Goal: Find contact information: Obtain details needed to contact an individual or organization

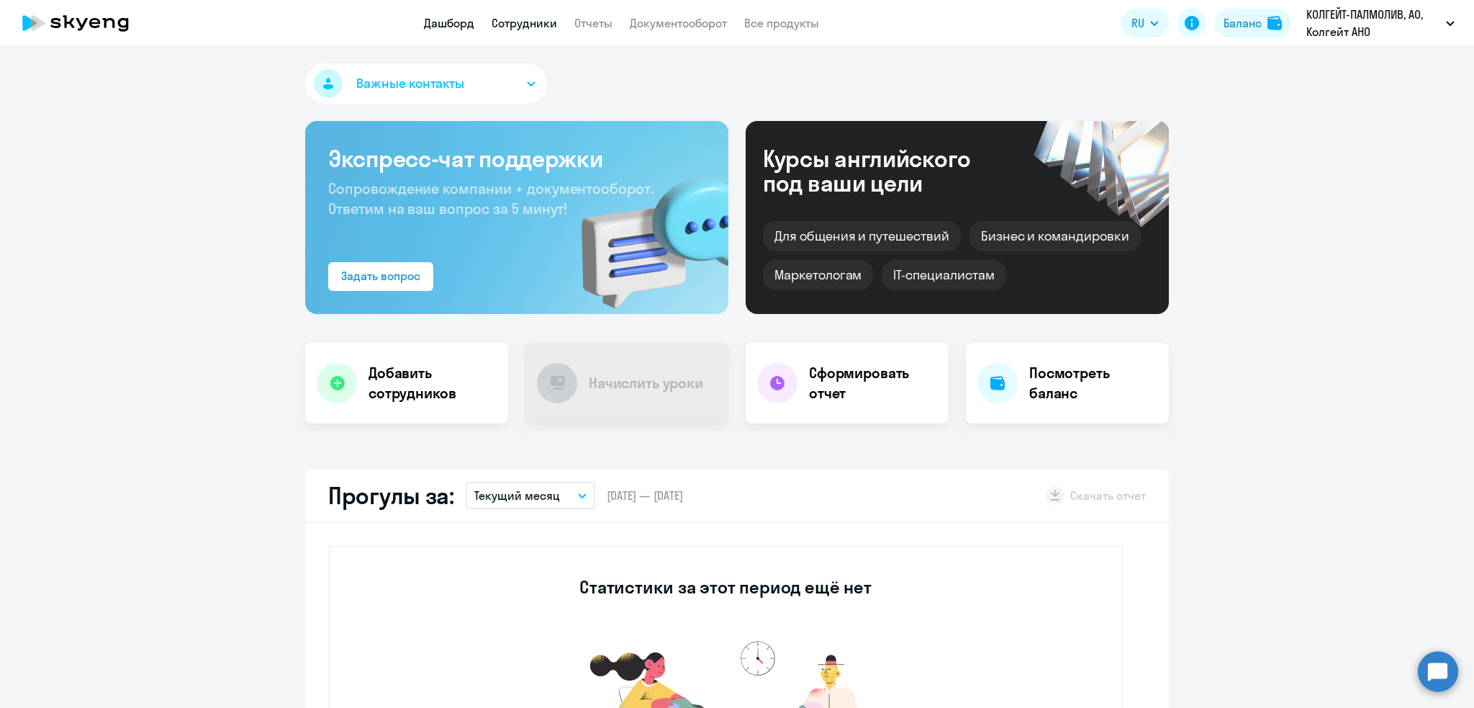
click at [521, 19] on link "Сотрудники" at bounding box center [525, 23] width 66 height 14
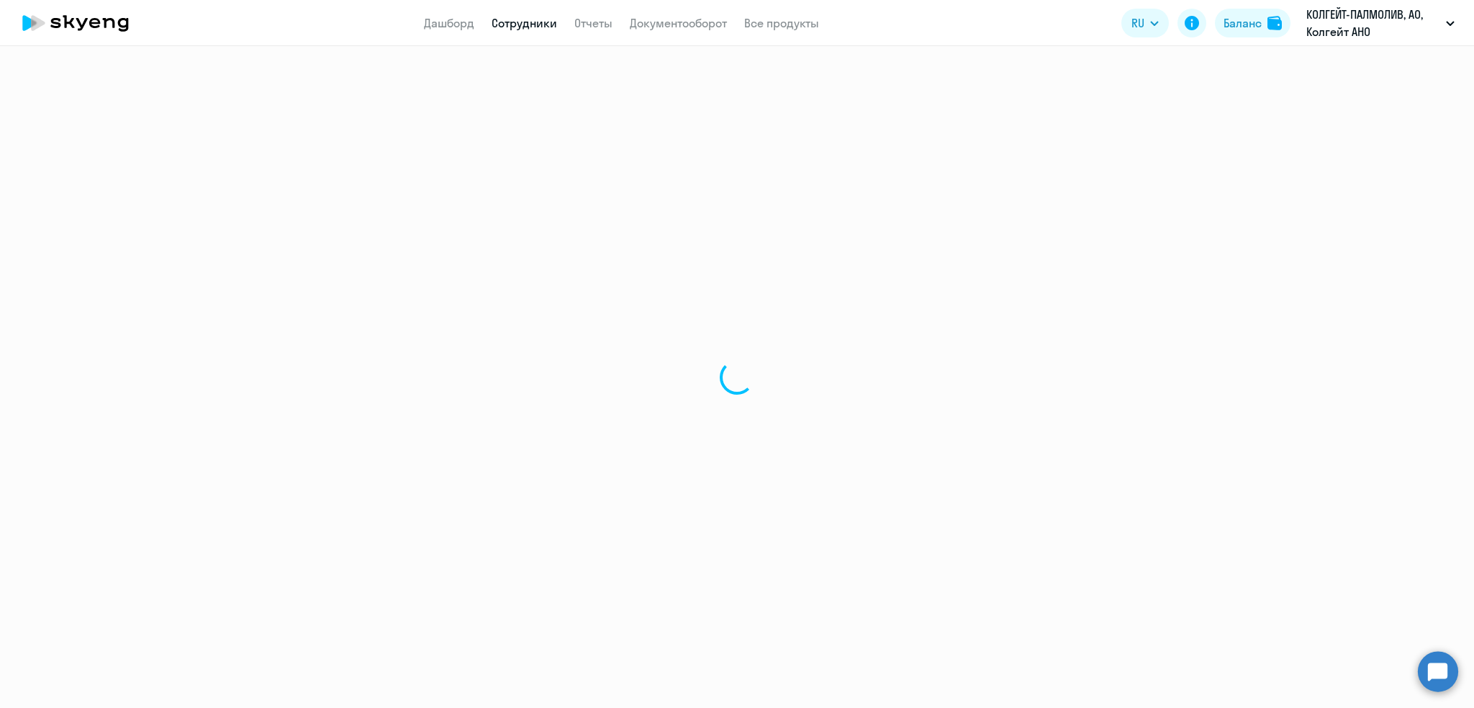
select select "30"
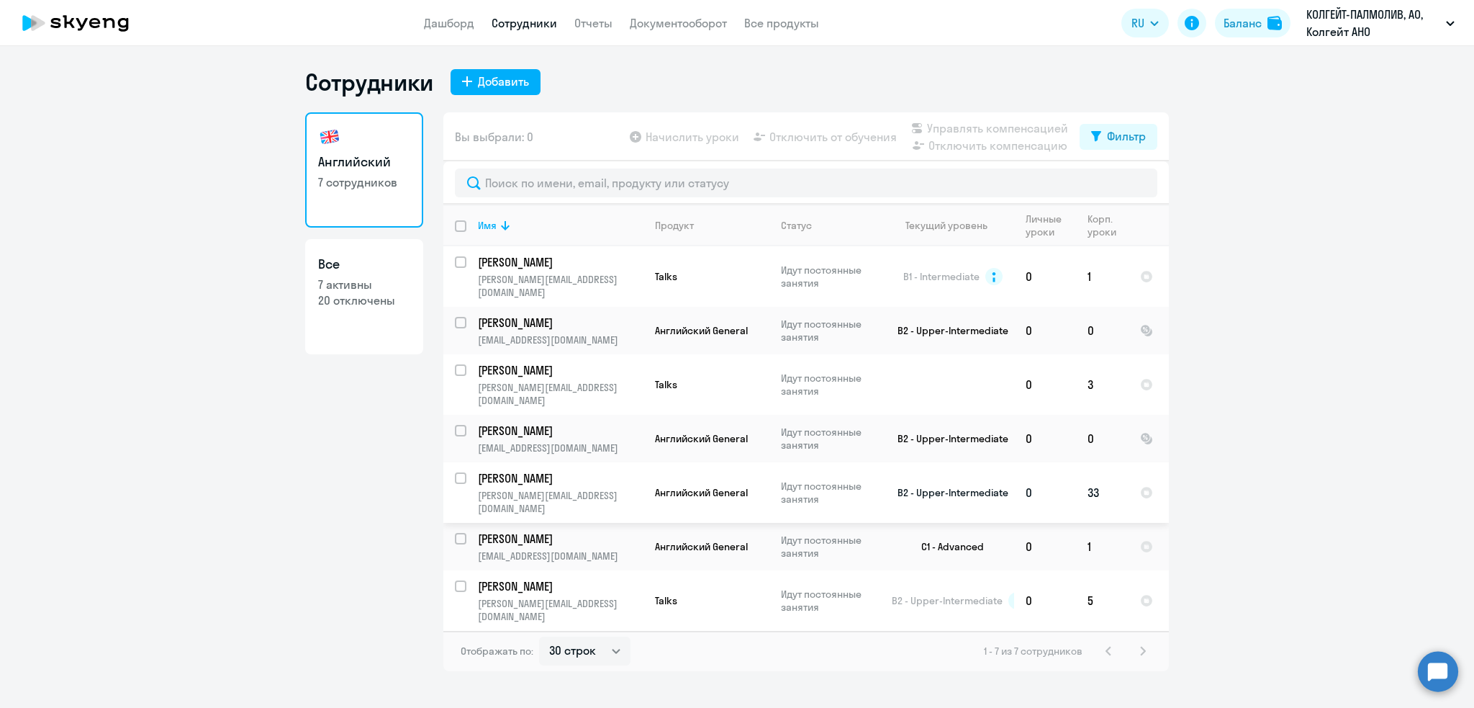
click at [559, 489] on p "[PERSON_NAME][EMAIL_ADDRESS][DOMAIN_NAME]" at bounding box center [560, 502] width 165 height 26
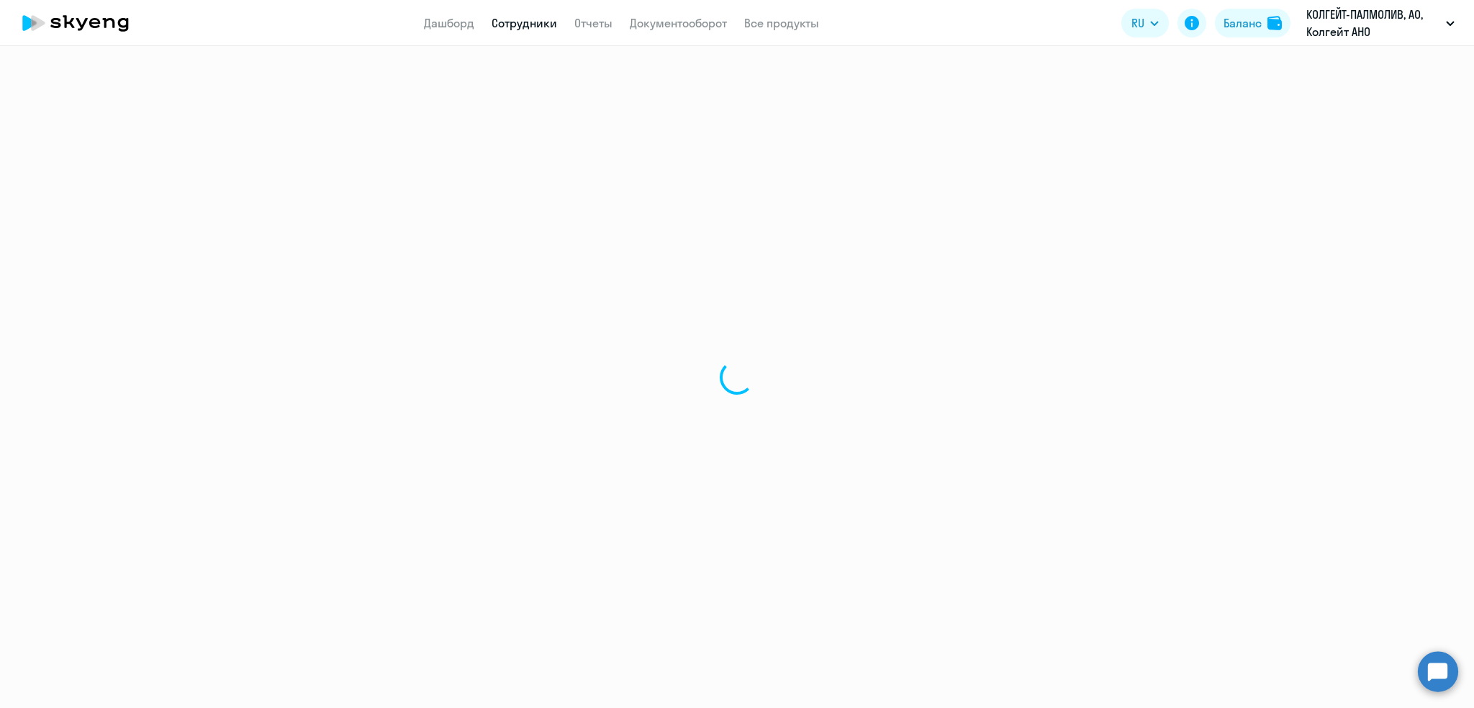
select select "english"
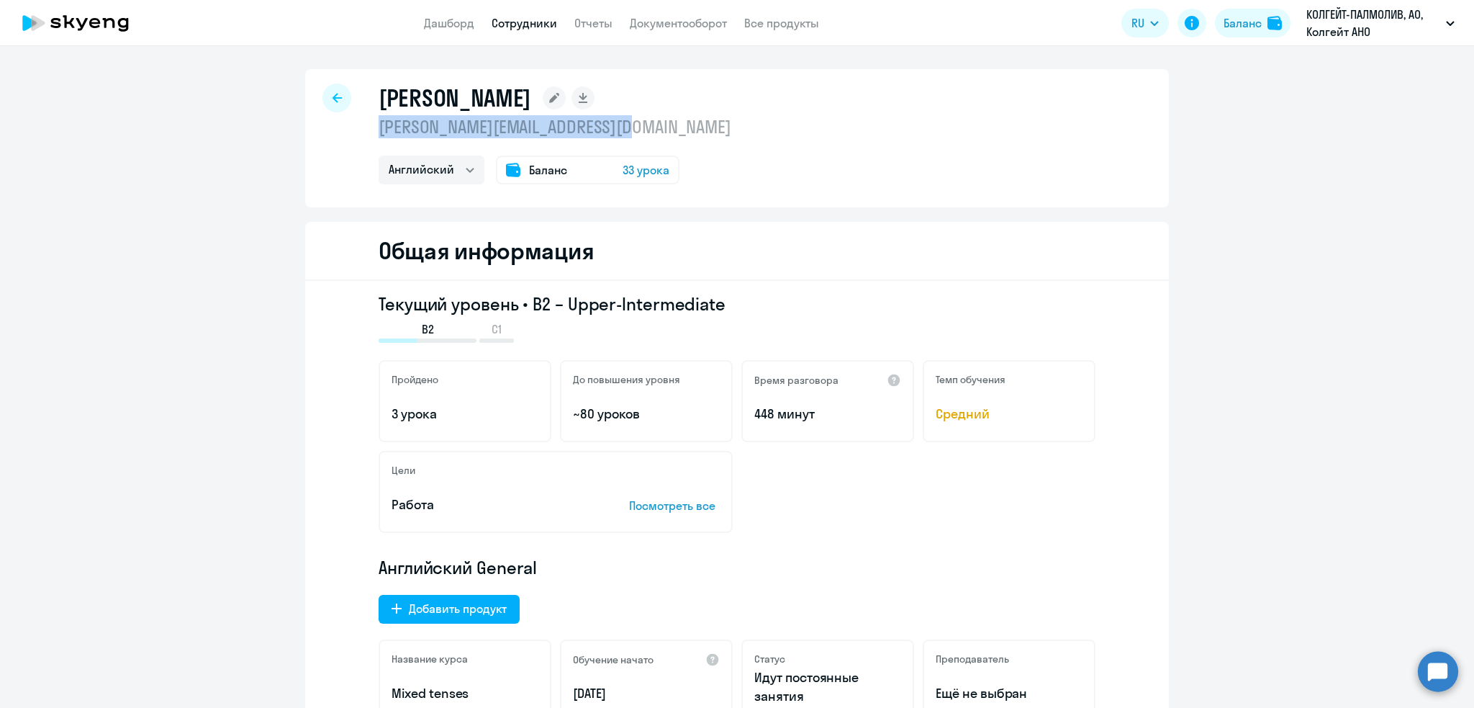
drag, startPoint x: 661, startPoint y: 132, endPoint x: 364, endPoint y: 131, distance: 297.3
click at [364, 131] on div "[PERSON_NAME] [PERSON_NAME][EMAIL_ADDRESS][DOMAIN_NAME] Английский Баланс 33 ур…" at bounding box center [737, 138] width 864 height 138
copy p "[PERSON_NAME][EMAIL_ADDRESS][DOMAIN_NAME]"
click at [322, 95] on div at bounding box center [336, 98] width 29 height 29
select select "30"
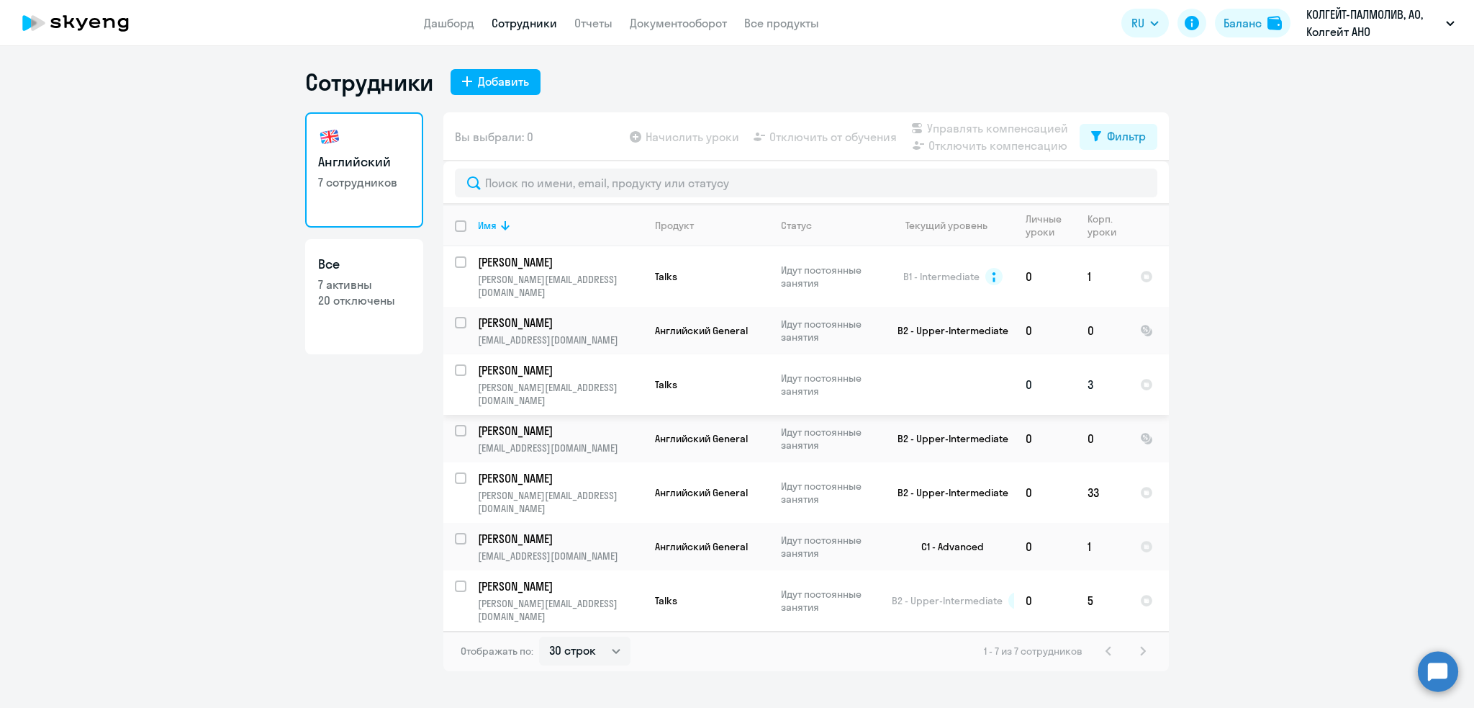
click at [550, 364] on td "[PERSON_NAME] [PERSON_NAME][EMAIL_ADDRESS][DOMAIN_NAME]" at bounding box center [554, 384] width 177 height 60
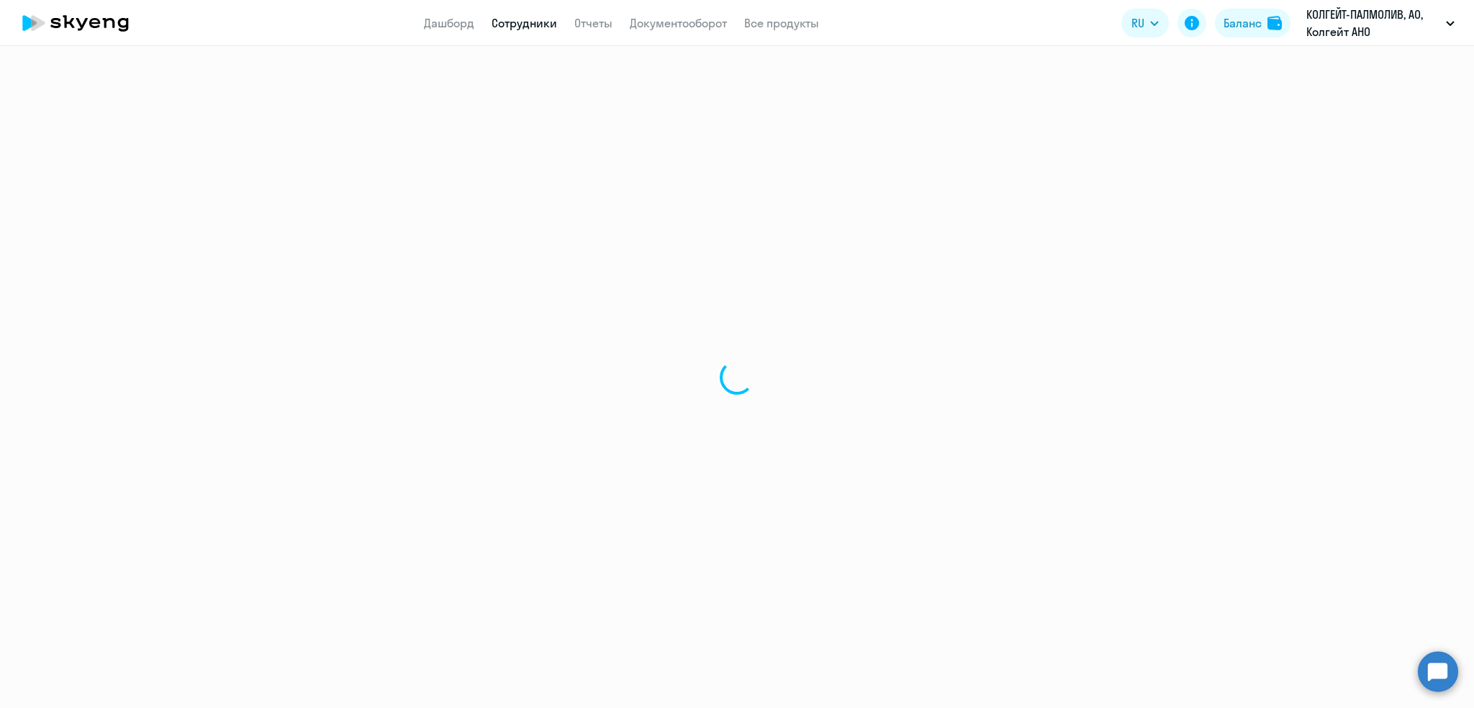
select select "english"
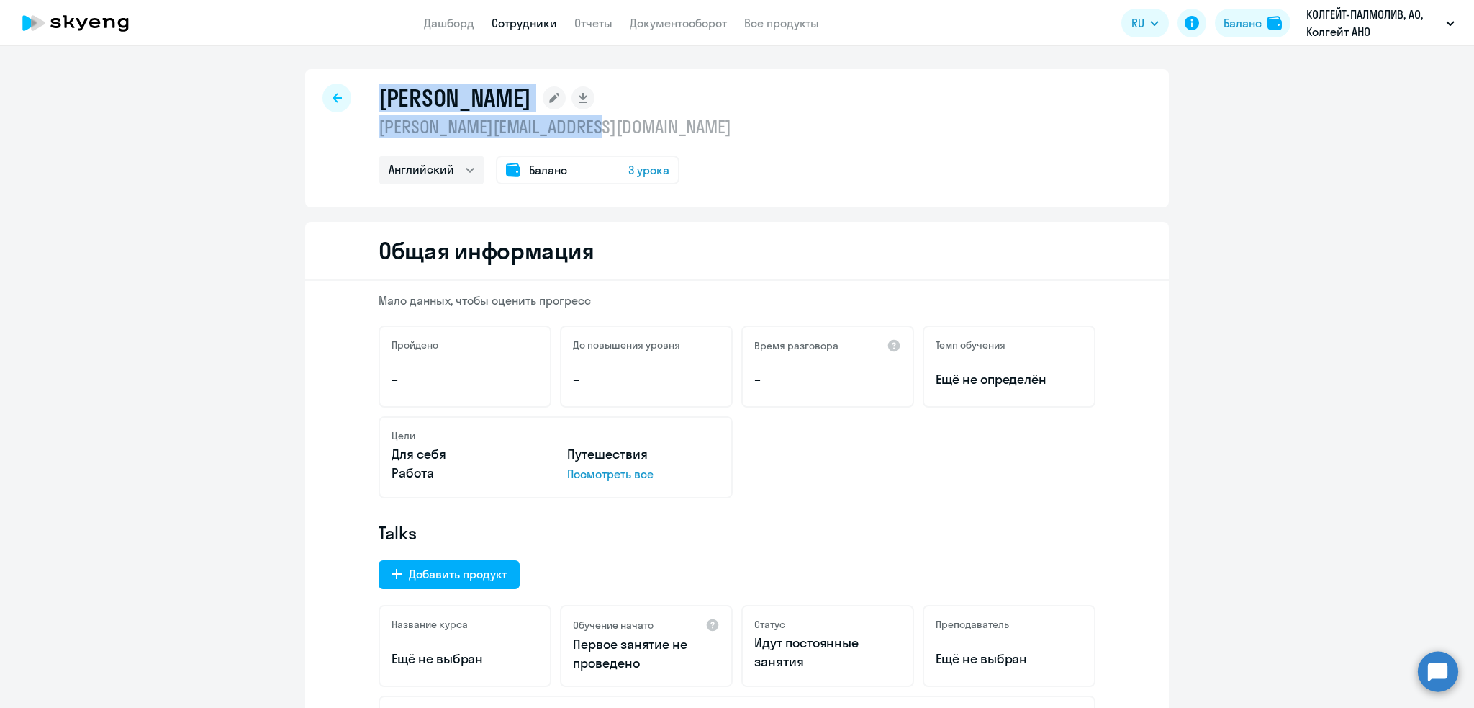
drag, startPoint x: 620, startPoint y: 134, endPoint x: 300, endPoint y: 124, distance: 319.8
click at [305, 124] on div "[PERSON_NAME] [PERSON_NAME][EMAIL_ADDRESS][DOMAIN_NAME] Английский Баланс 3 уро…" at bounding box center [737, 138] width 864 height 138
click at [433, 129] on p "[PERSON_NAME][EMAIL_ADDRESS][DOMAIN_NAME]" at bounding box center [555, 126] width 353 height 23
drag, startPoint x: 374, startPoint y: 130, endPoint x: 628, endPoint y: 129, distance: 254.8
click at [628, 129] on p "[PERSON_NAME][EMAIL_ADDRESS][DOMAIN_NAME]" at bounding box center [555, 126] width 353 height 23
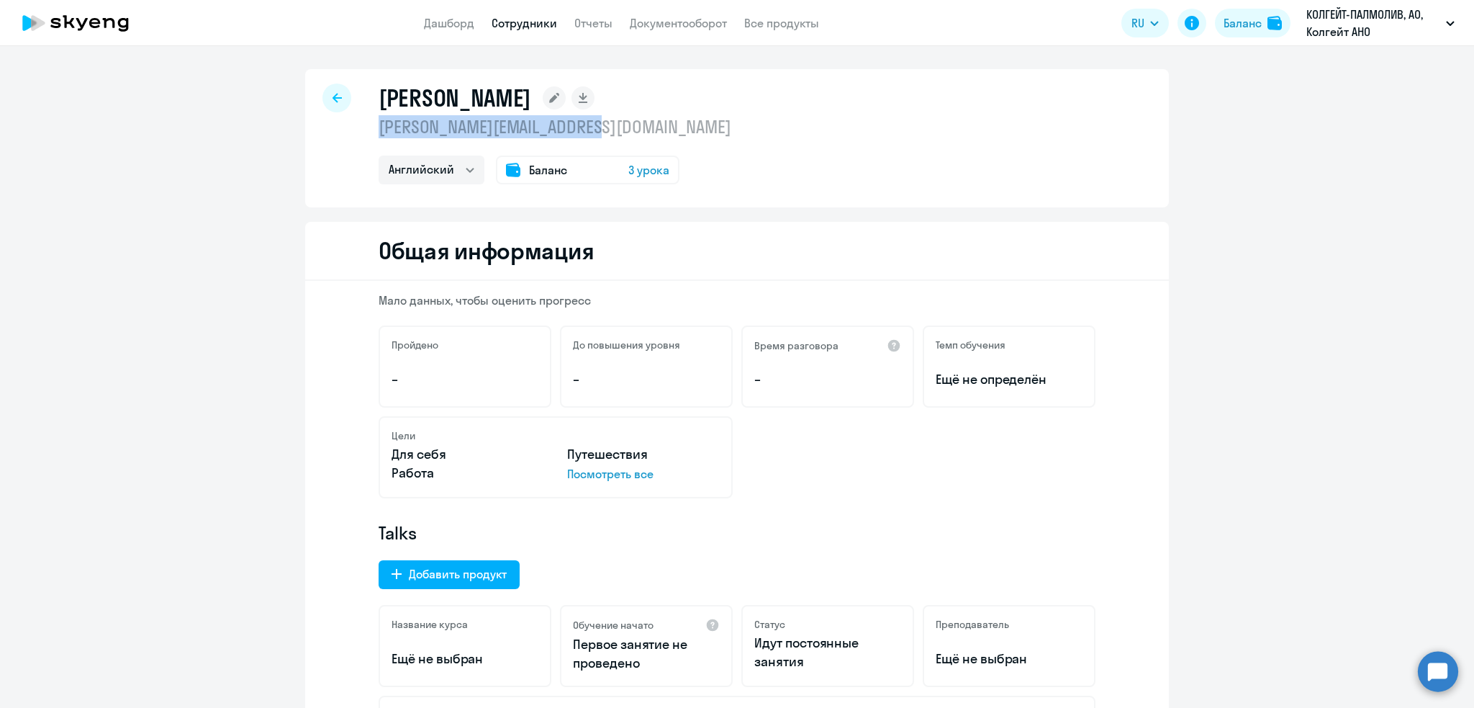
copy p "[PERSON_NAME][EMAIL_ADDRESS][DOMAIN_NAME]"
click at [333, 99] on icon at bounding box center [337, 98] width 9 height 10
select select "30"
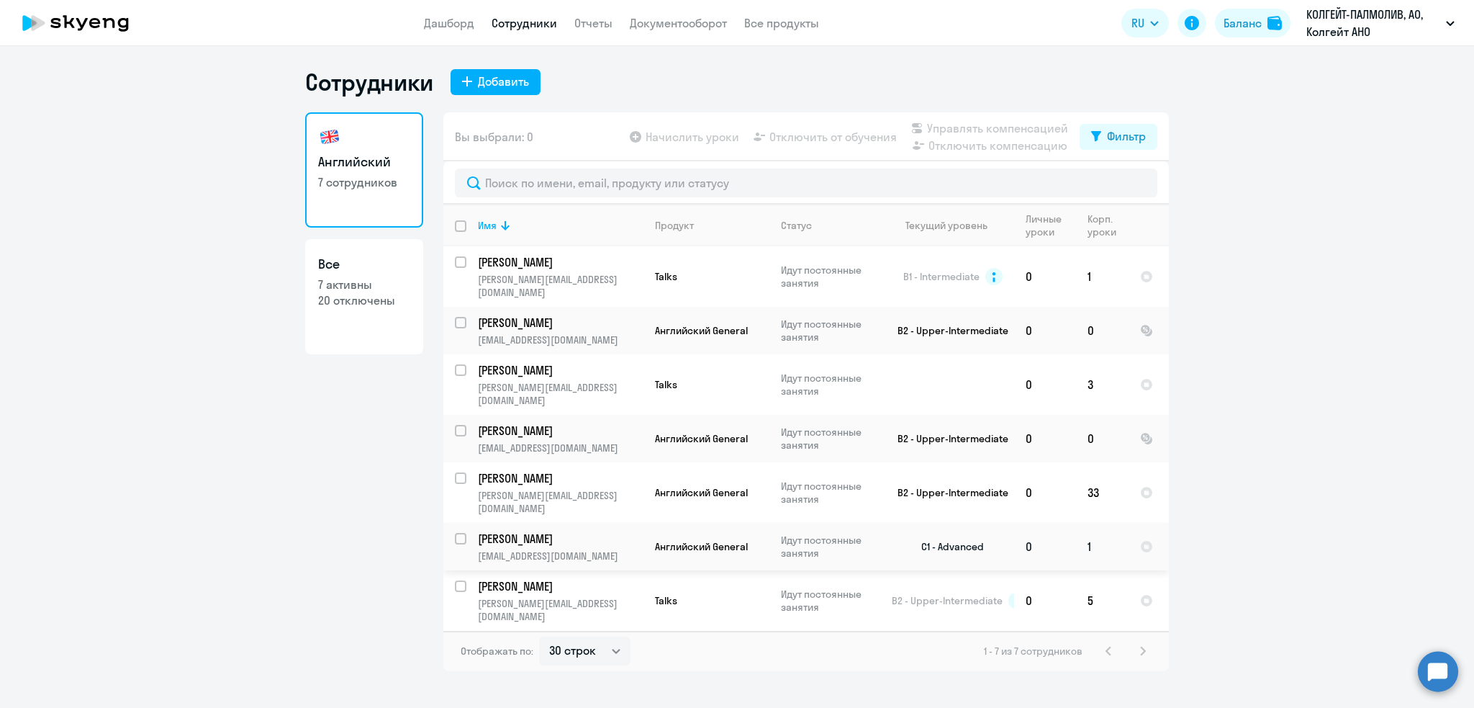
click at [533, 531] on p "[PERSON_NAME]" at bounding box center [559, 539] width 163 height 16
select select "english"
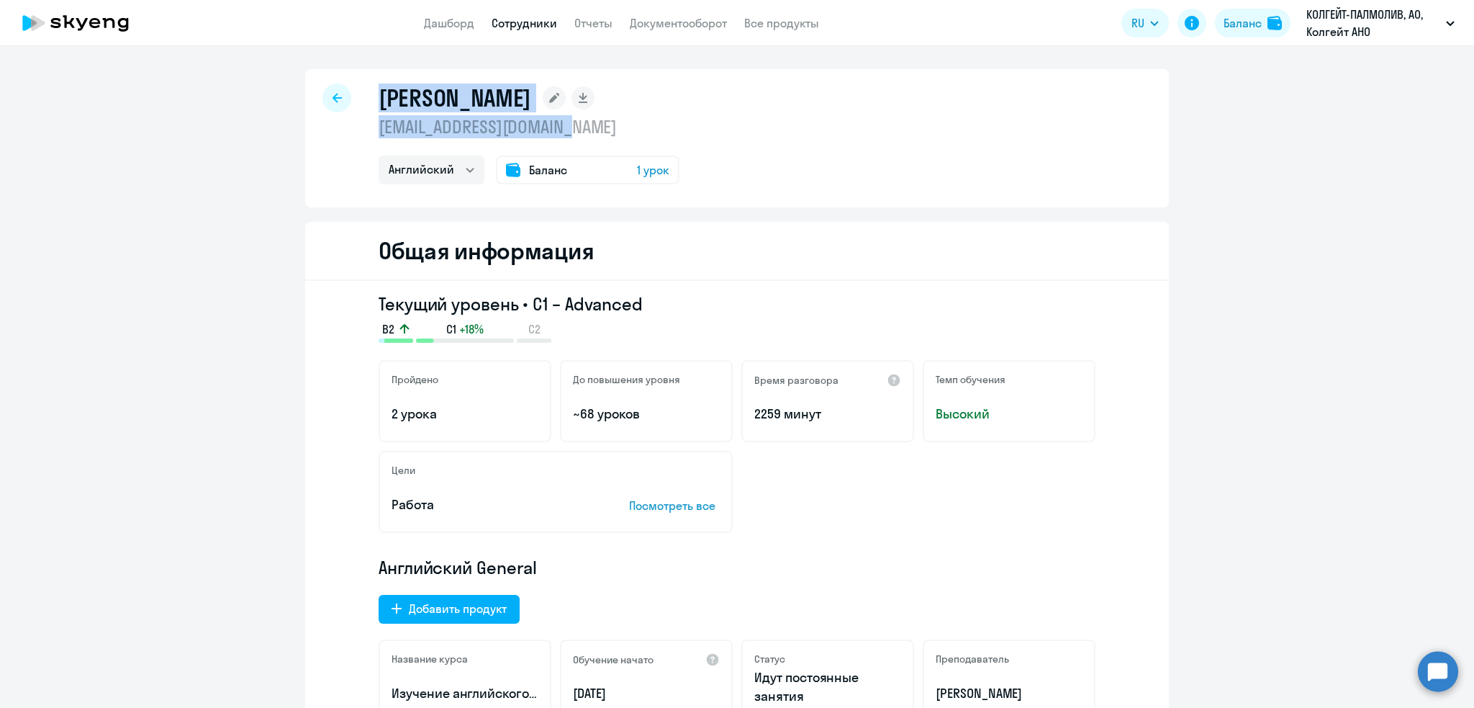
drag, startPoint x: 590, startPoint y: 134, endPoint x: 352, endPoint y: 114, distance: 239.1
click at [352, 114] on div "[PERSON_NAME] [EMAIL_ADDRESS][DOMAIN_NAME] Английский Баланс 1 урок" at bounding box center [737, 138] width 864 height 138
click at [398, 125] on p "[EMAIL_ADDRESS][DOMAIN_NAME]" at bounding box center [529, 126] width 301 height 23
drag, startPoint x: 371, startPoint y: 127, endPoint x: 572, endPoint y: 133, distance: 200.2
click at [574, 132] on div "[PERSON_NAME] [EMAIL_ADDRESS][DOMAIN_NAME] Английский Баланс 1 урок" at bounding box center [737, 138] width 864 height 138
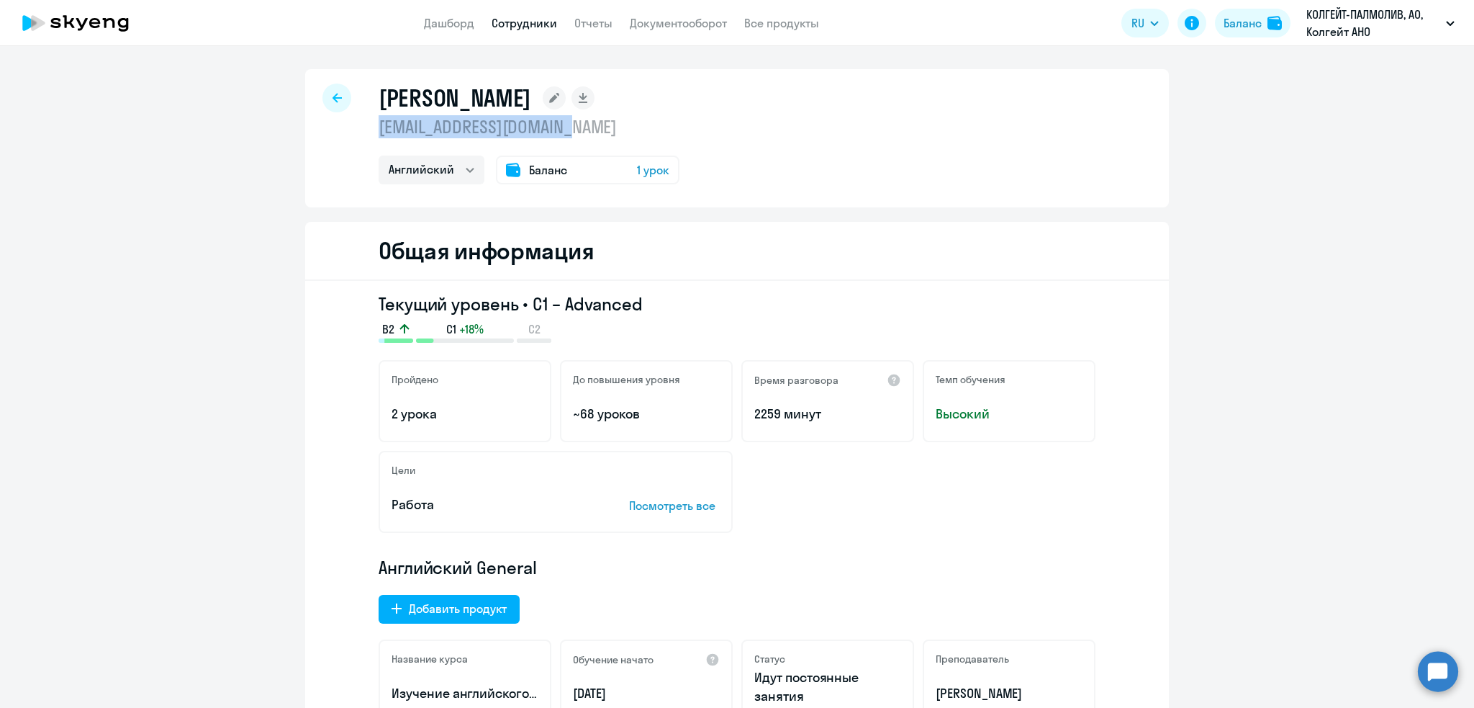
copy p "[EMAIL_ADDRESS][DOMAIN_NAME]"
click at [333, 97] on icon at bounding box center [337, 98] width 9 height 10
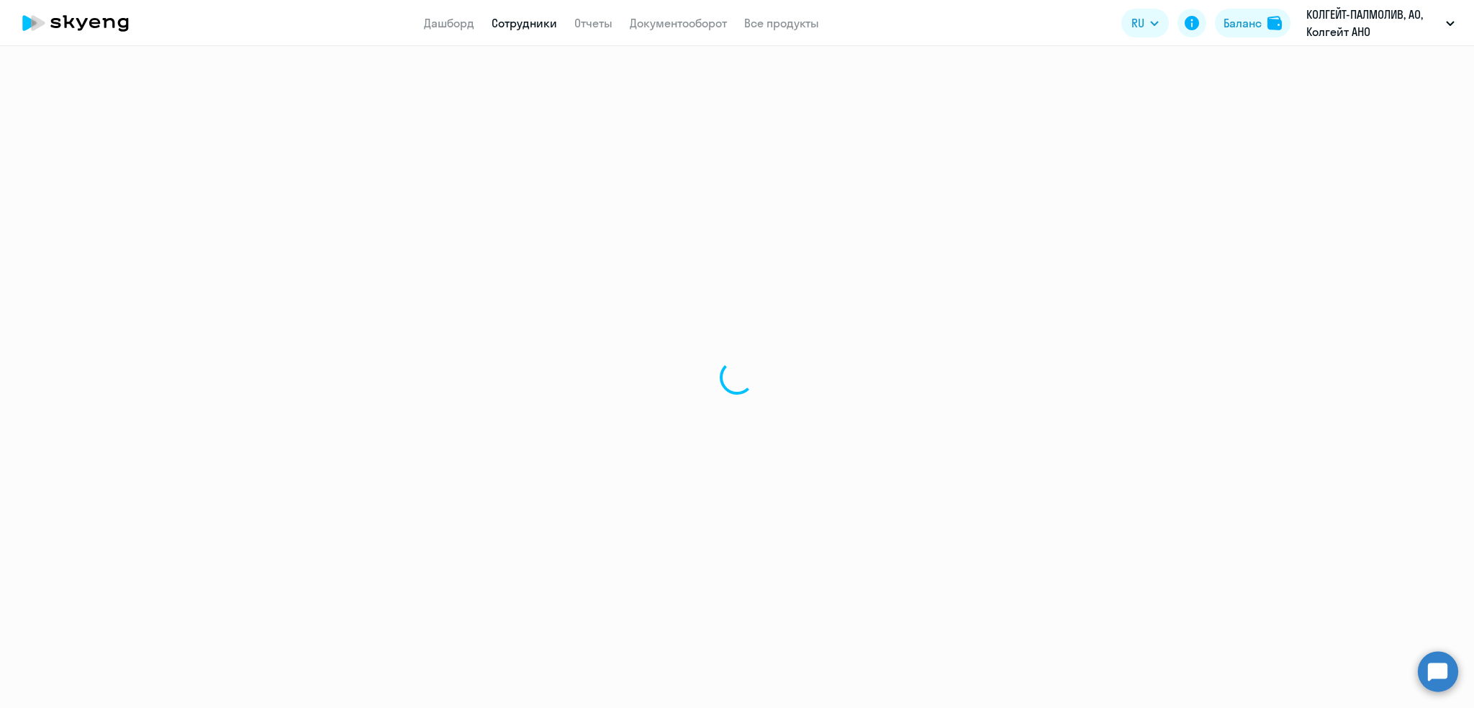
select select "30"
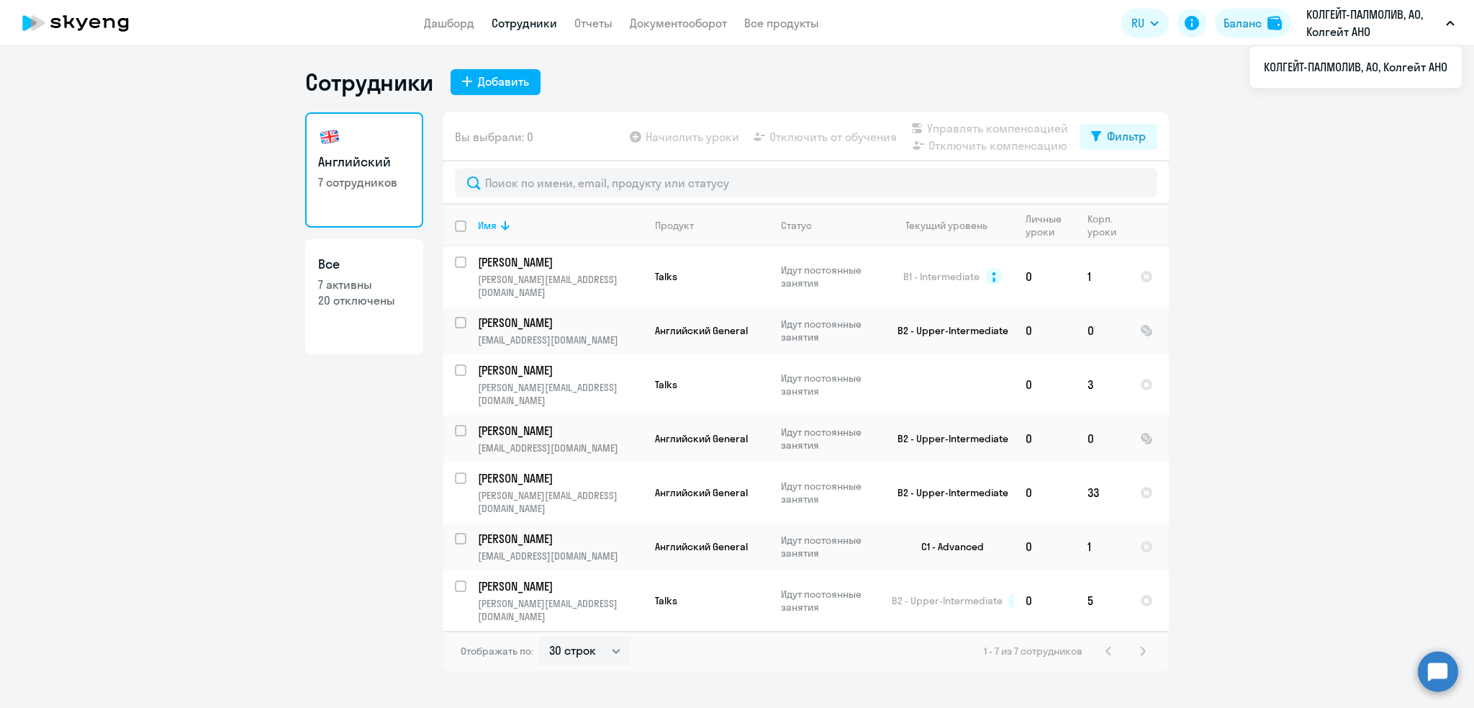
click at [444, 16] on link "Дашборд" at bounding box center [449, 23] width 50 height 14
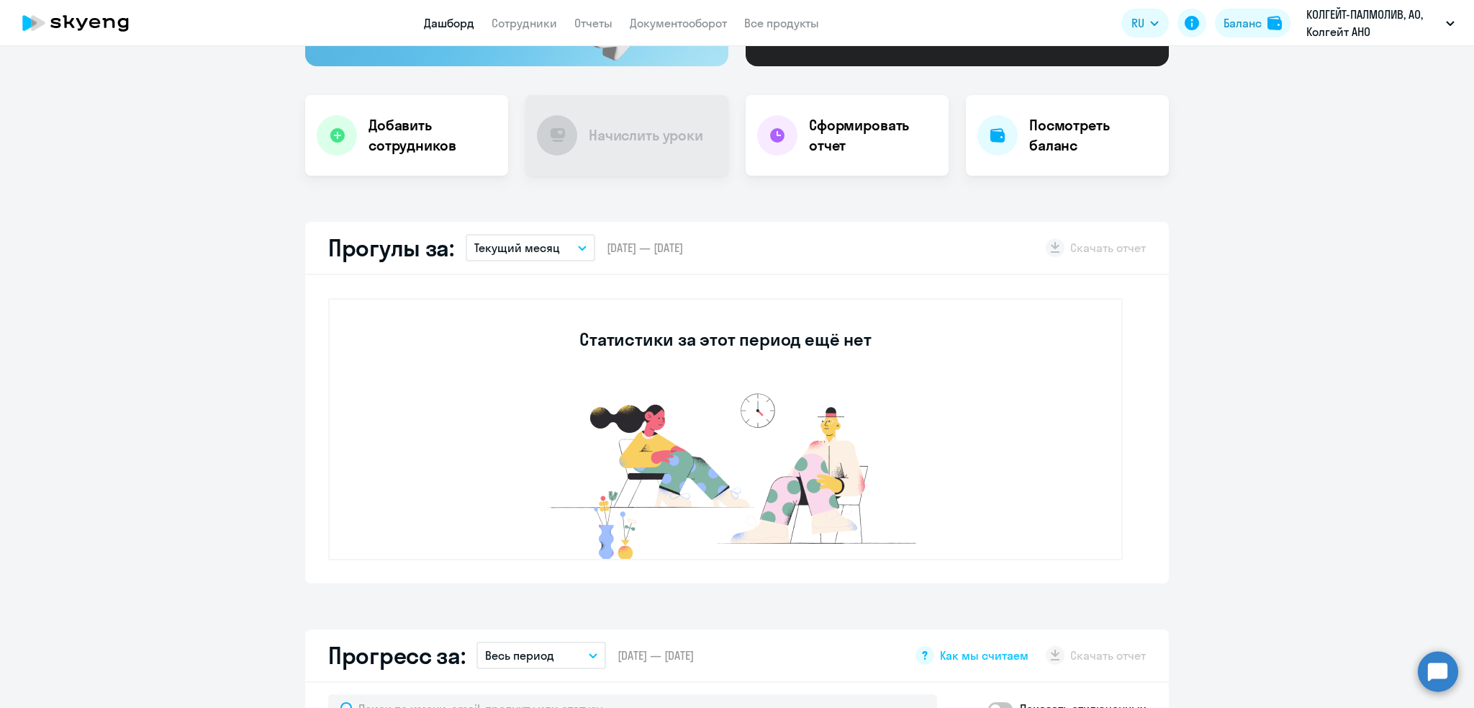
scroll to position [860, 0]
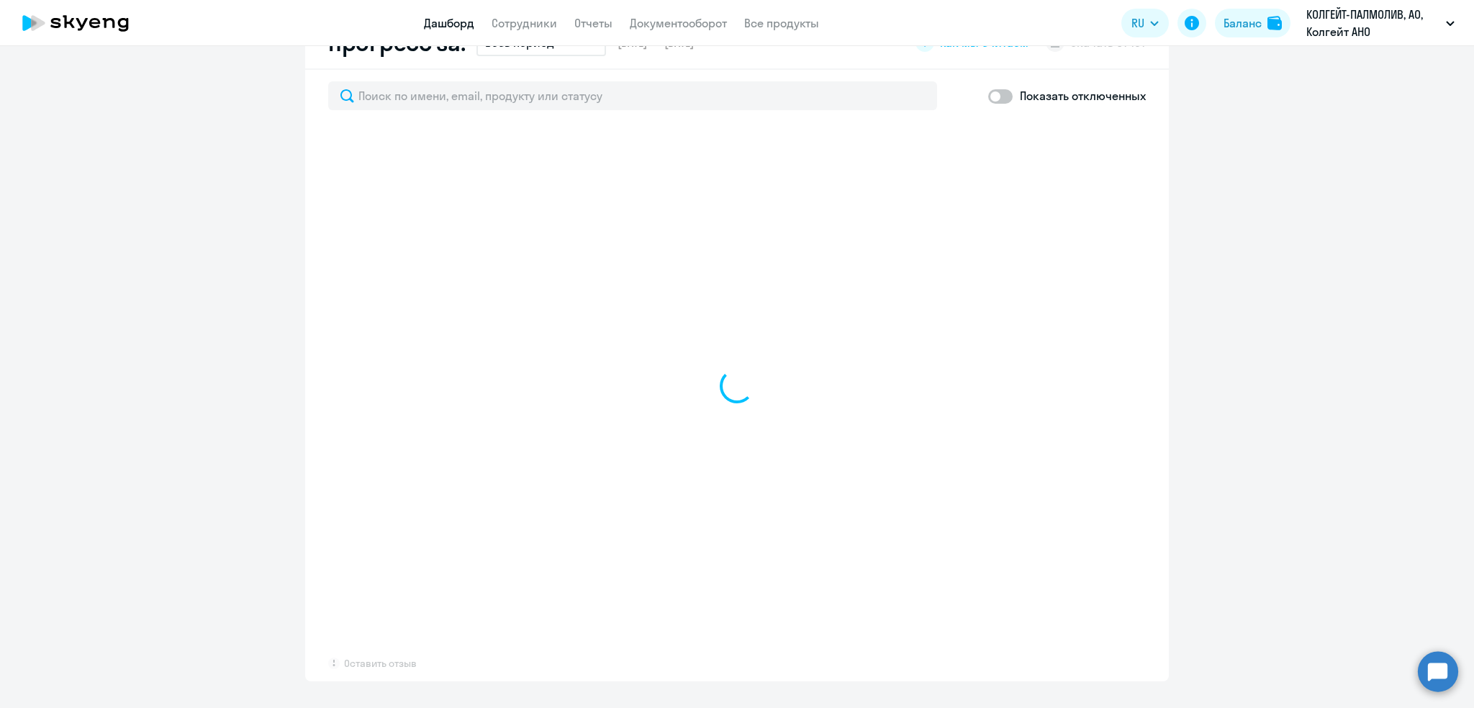
select select "30"
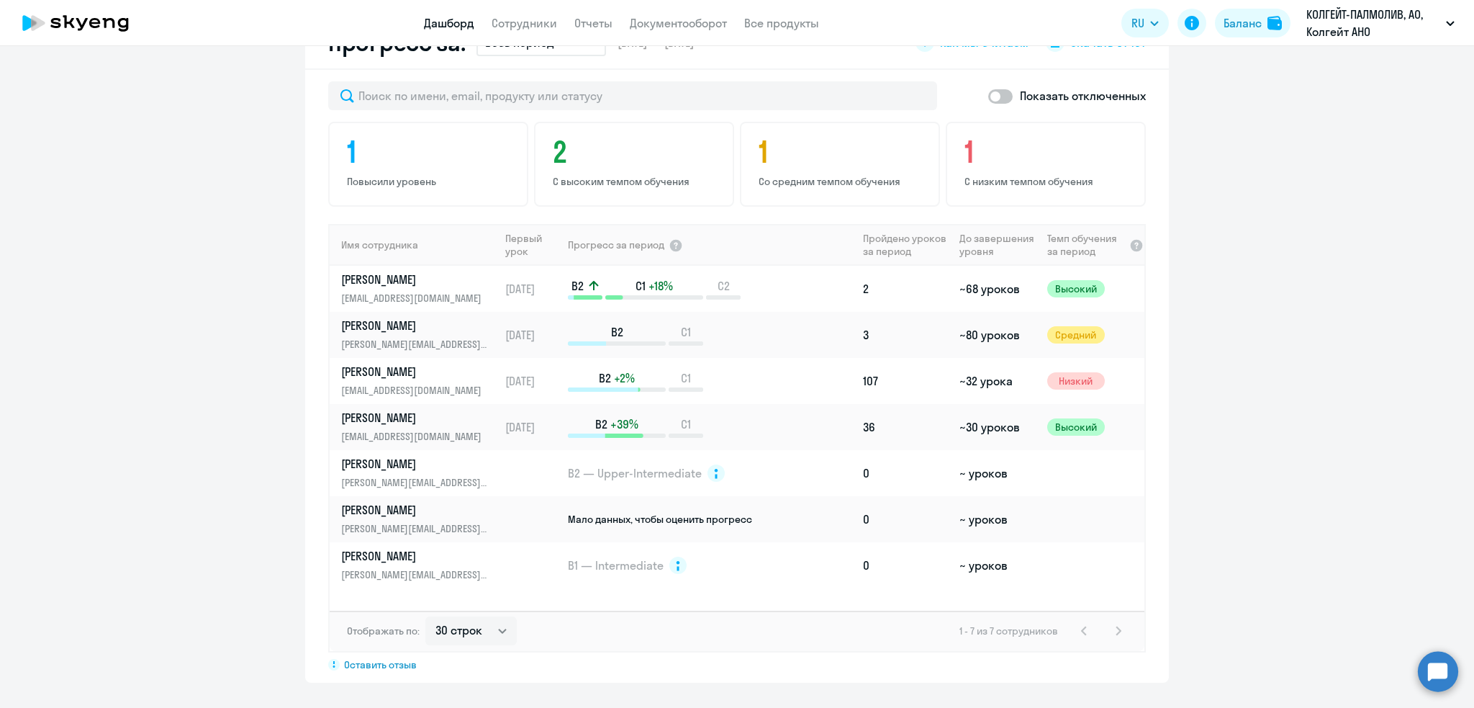
click at [988, 94] on span at bounding box center [1000, 96] width 24 height 14
click at [988, 96] on input "checkbox" at bounding box center [988, 96] width 1 height 1
checkbox input "true"
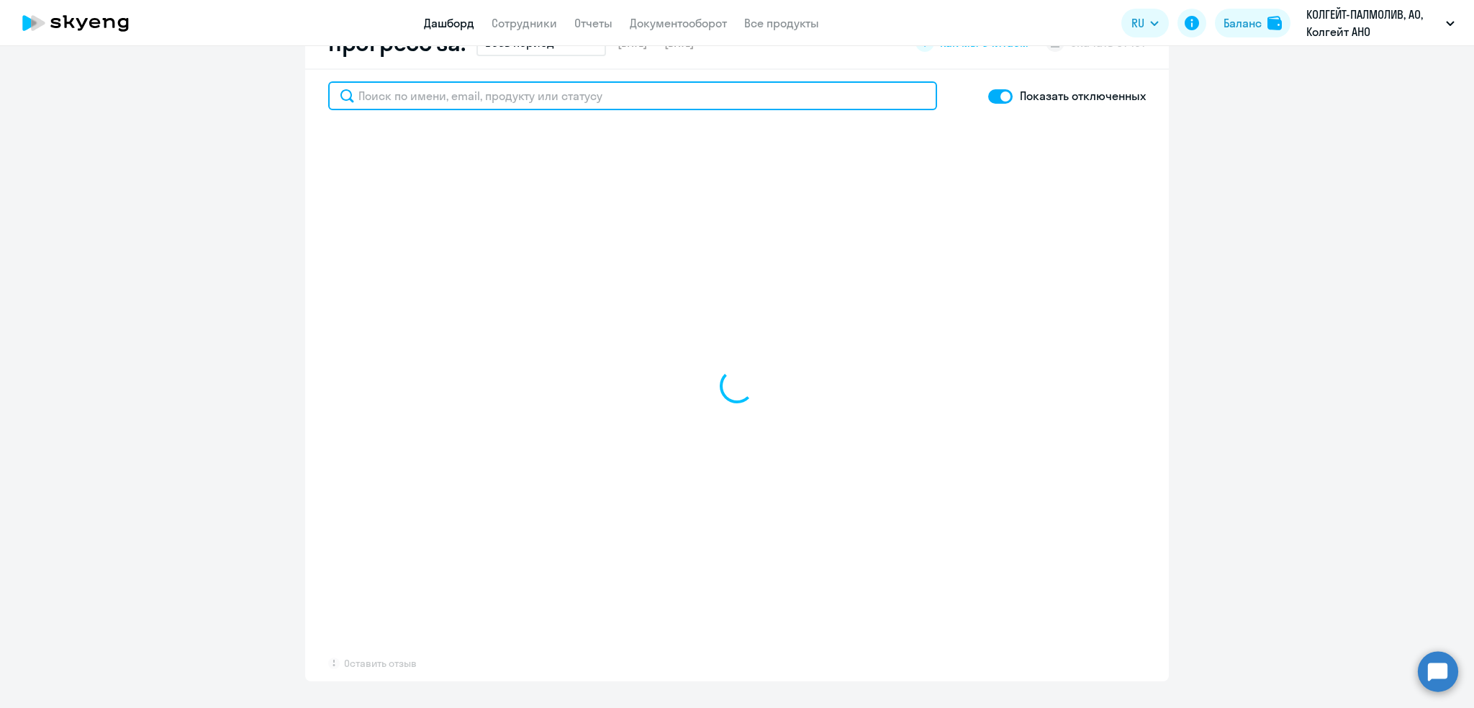
click at [680, 91] on input "text" at bounding box center [632, 95] width 609 height 29
type input "спи"
select select "30"
type input "[PERSON_NAME]"
select select "30"
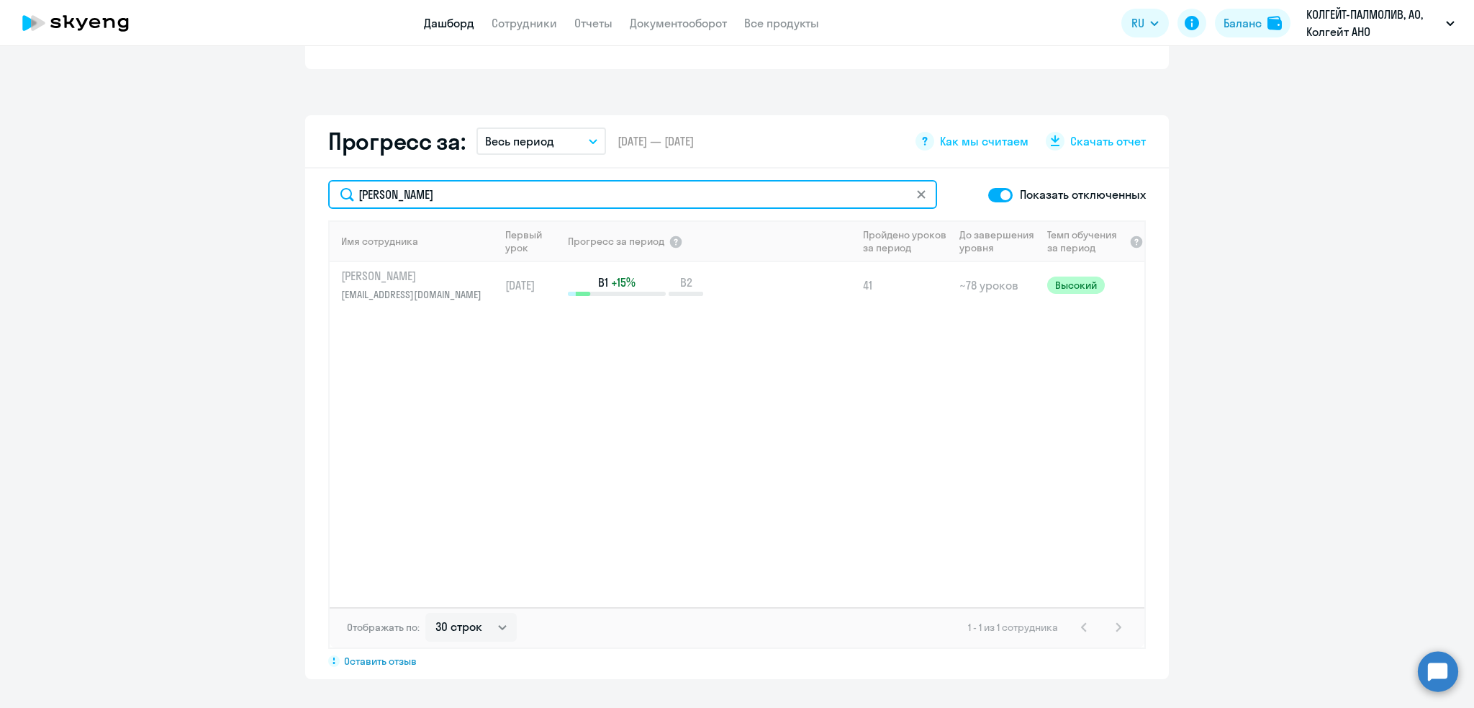
scroll to position [759, 0]
type input "[PERSON_NAME]"
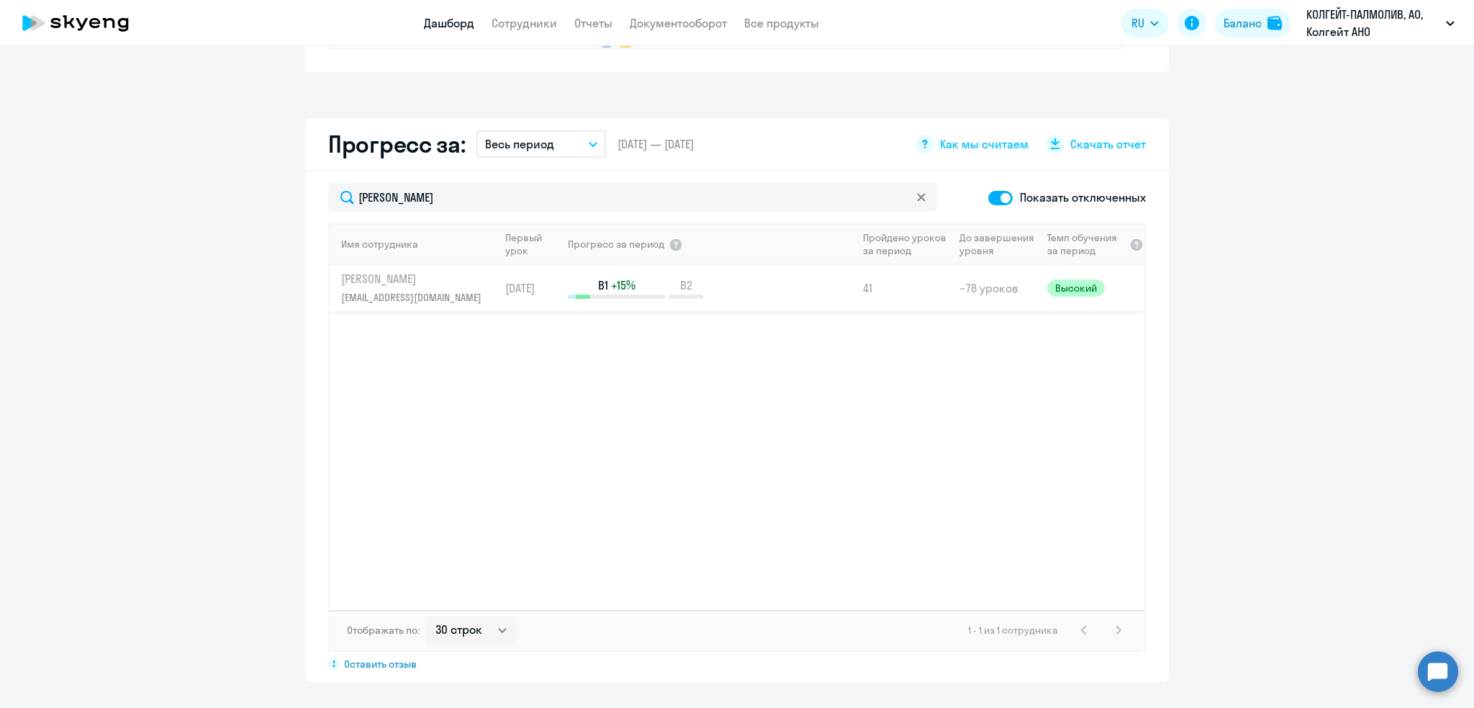
click at [407, 276] on p "[PERSON_NAME]" at bounding box center [415, 279] width 148 height 16
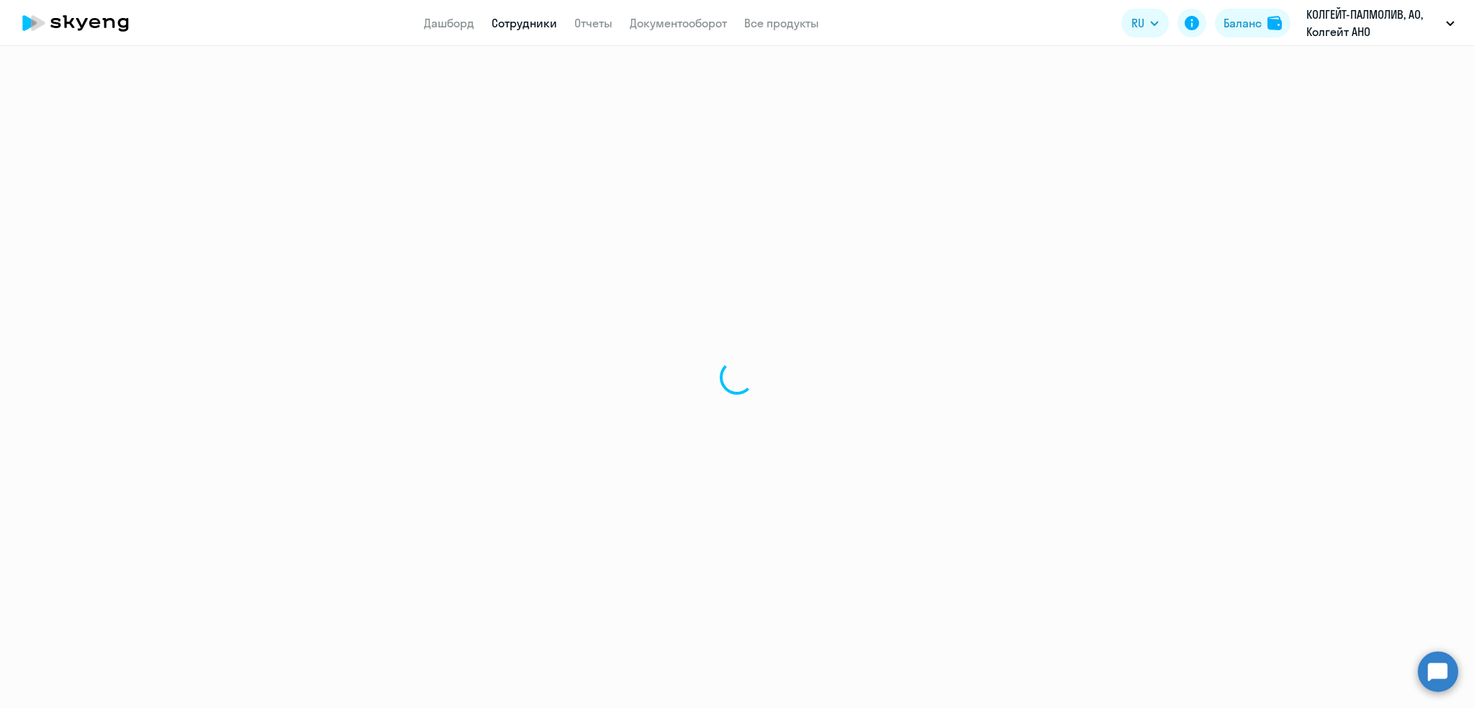
select select "english"
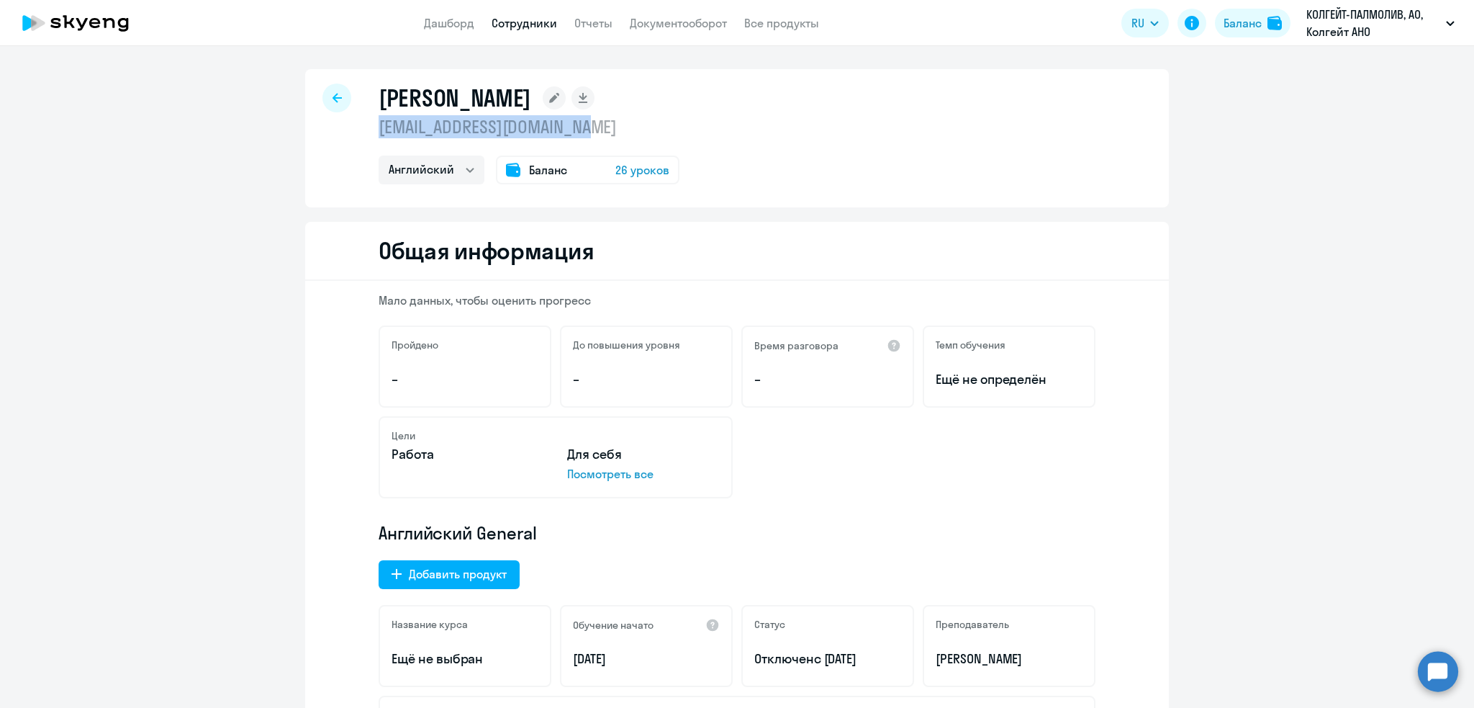
drag, startPoint x: 591, startPoint y: 127, endPoint x: 364, endPoint y: 125, distance: 226.8
click at [364, 125] on div "[PERSON_NAME] [EMAIL_ADDRESS][DOMAIN_NAME] Английский Баланс 26 уроков" at bounding box center [737, 138] width 864 height 138
copy p "[EMAIL_ADDRESS][DOMAIN_NAME]"
